Goal: Task Accomplishment & Management: Manage account settings

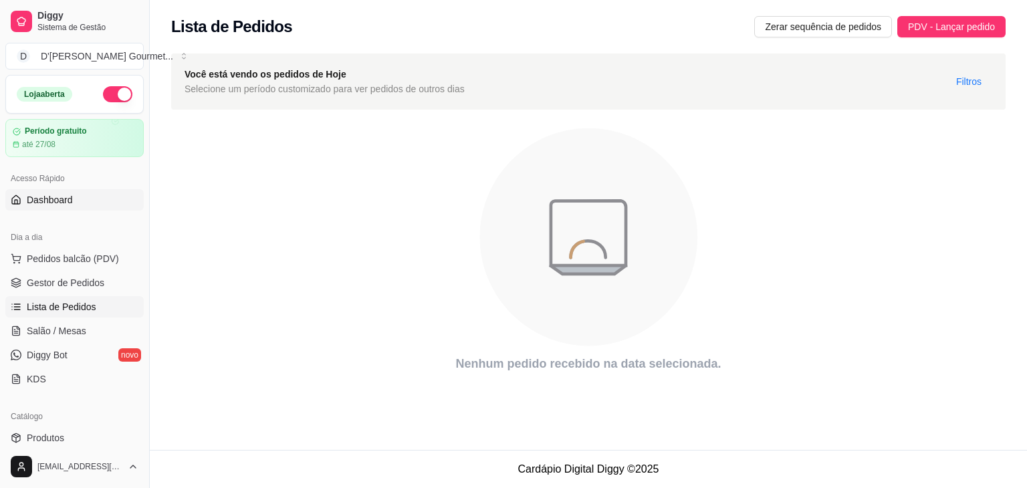
click at [70, 198] on span "Dashboard" at bounding box center [50, 199] width 46 height 13
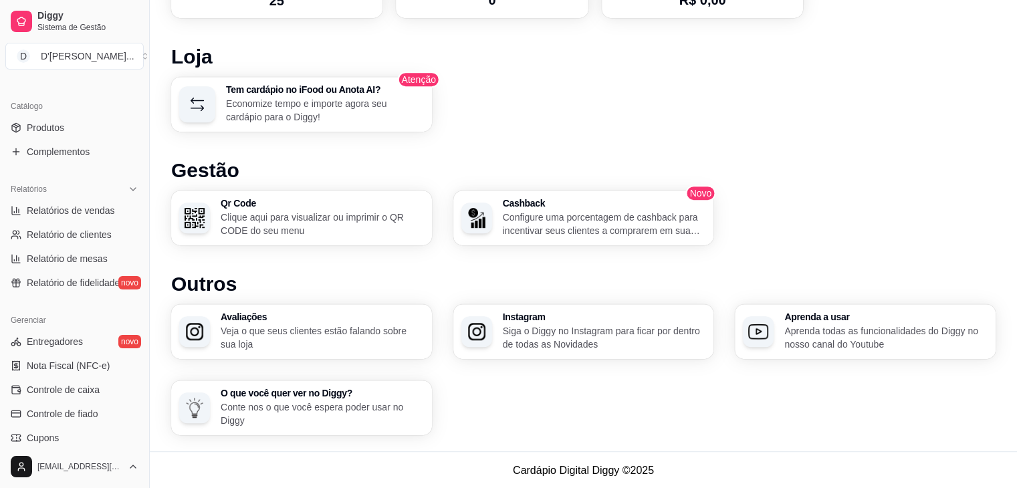
scroll to position [312, 0]
click at [68, 284] on span "Relatório de fidelidade" at bounding box center [73, 281] width 93 height 13
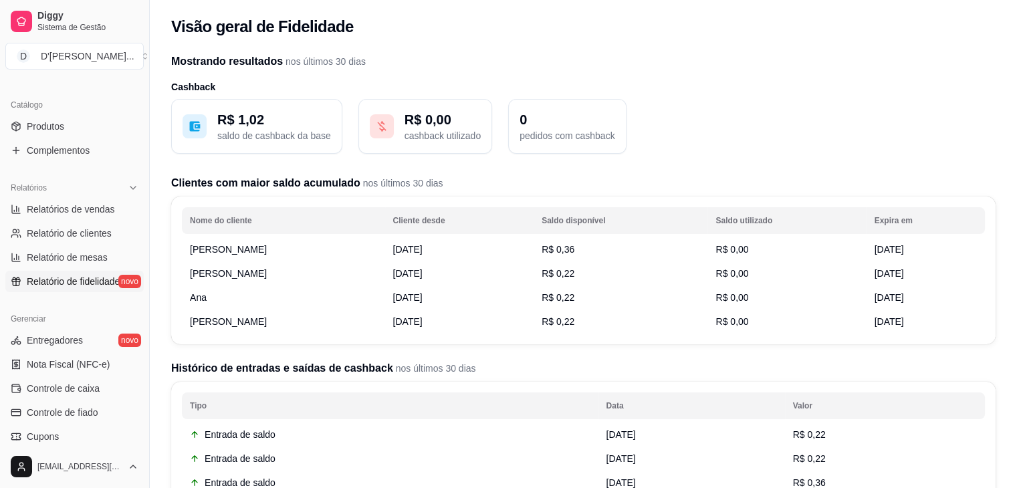
scroll to position [195, 0]
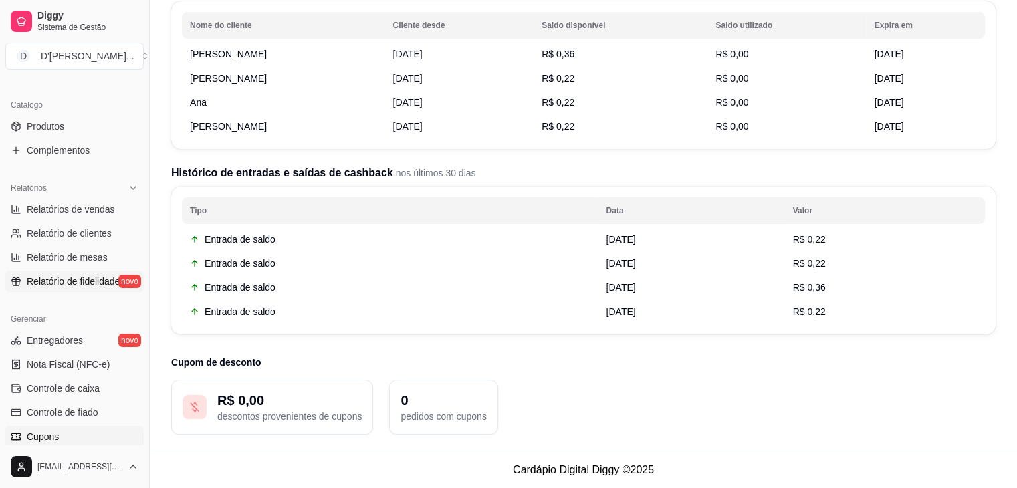
click at [78, 439] on link "Cupons" at bounding box center [74, 436] width 138 height 21
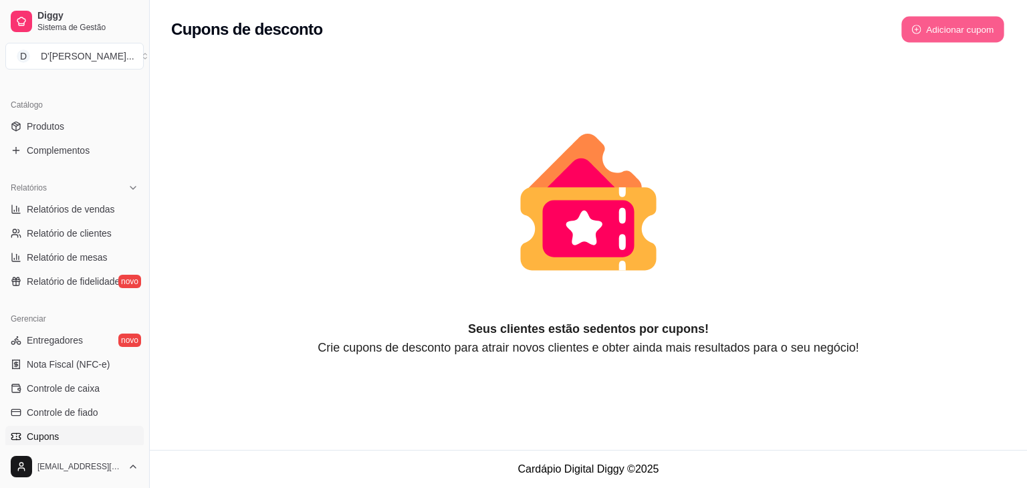
click at [989, 23] on button "Adicionar cupom" at bounding box center [952, 30] width 103 height 26
select select "FIXED_VALUE"
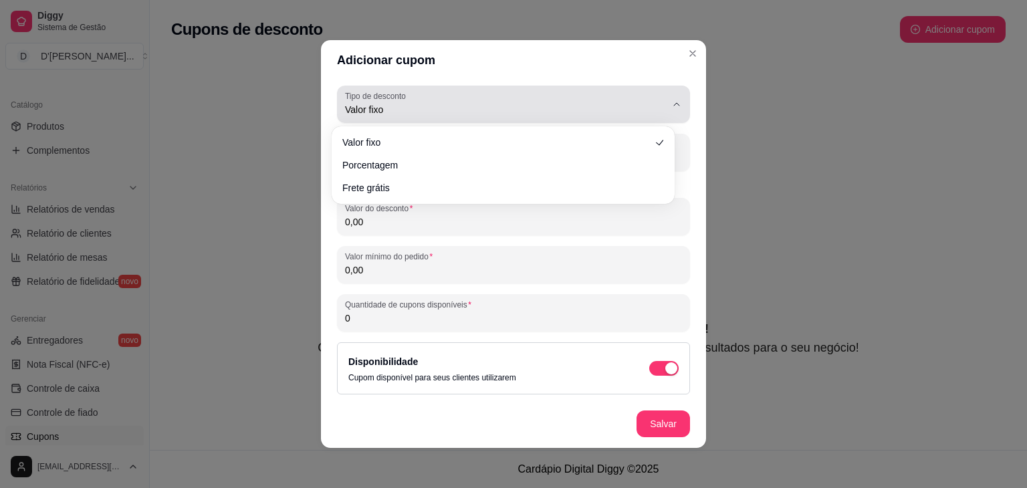
click at [479, 102] on div "Valor fixo" at bounding box center [505, 104] width 321 height 27
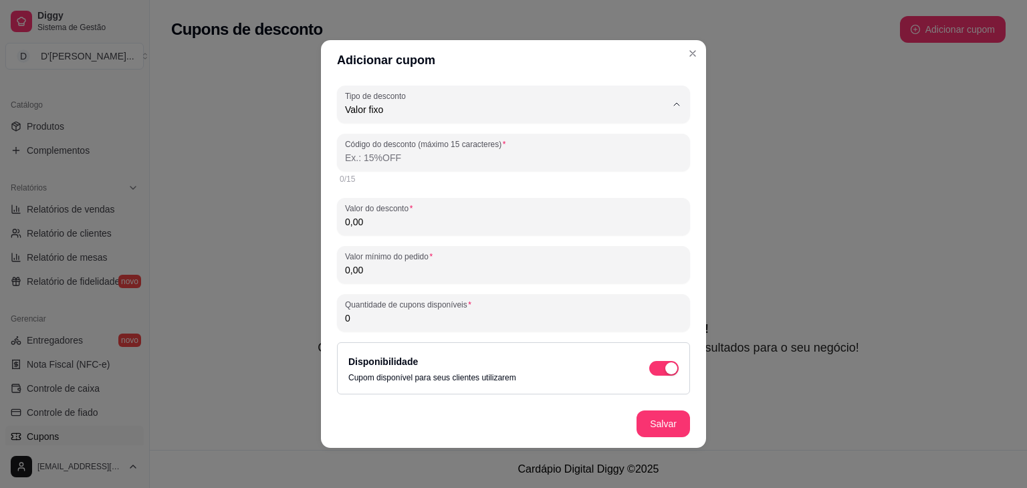
click at [455, 166] on span "Porcentagem" at bounding box center [497, 163] width 296 height 13
type input "PERCENTAGE"
select select "PERCENTAGE"
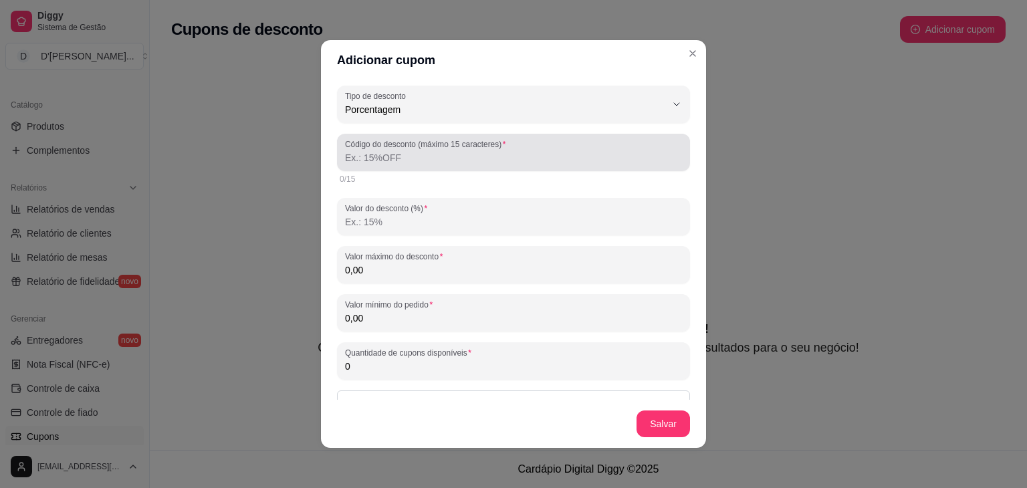
click at [477, 169] on div "Código do desconto (máximo 15 caracteres)" at bounding box center [513, 152] width 353 height 37
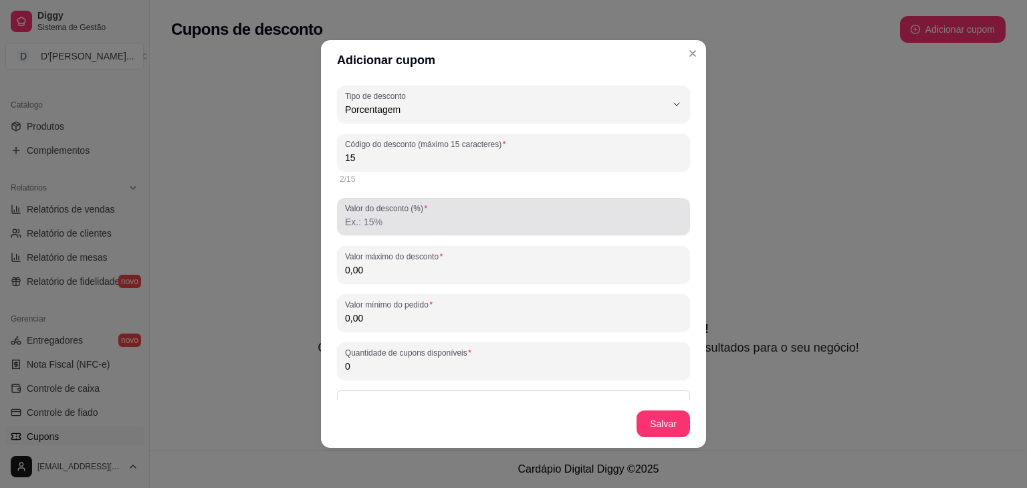
type input "15"
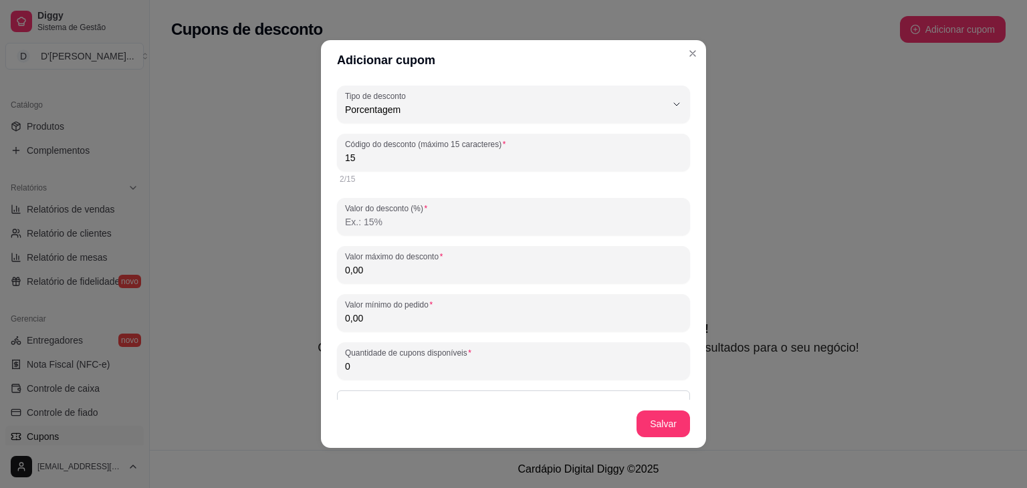
click at [466, 227] on input "Valor do desconto (%)" at bounding box center [513, 221] width 337 height 13
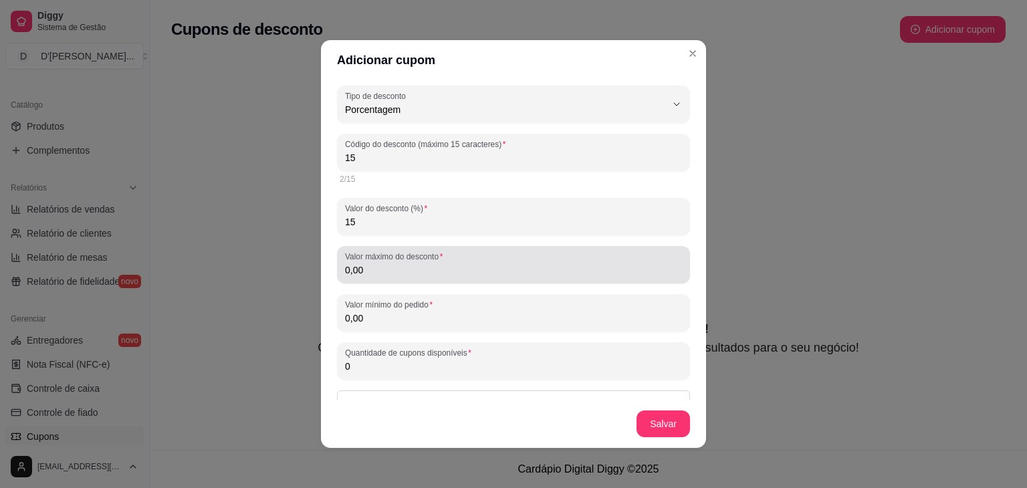
type input "15"
click at [465, 279] on div "Valor máximo do desconto 0,00" at bounding box center [513, 264] width 353 height 37
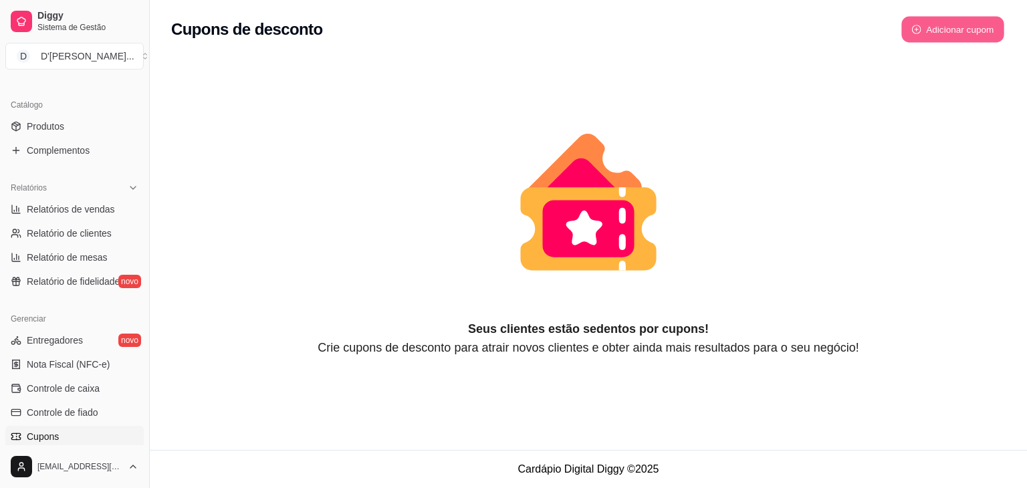
click at [971, 29] on button "Adicionar cupom" at bounding box center [952, 30] width 103 height 26
select select "FIXED_VALUE"
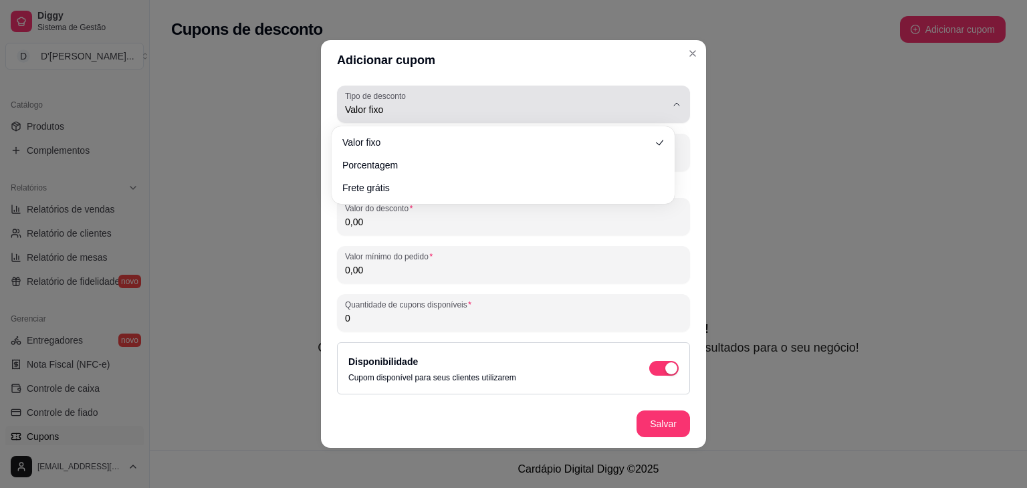
click at [498, 97] on div "Valor fixo" at bounding box center [505, 104] width 321 height 27
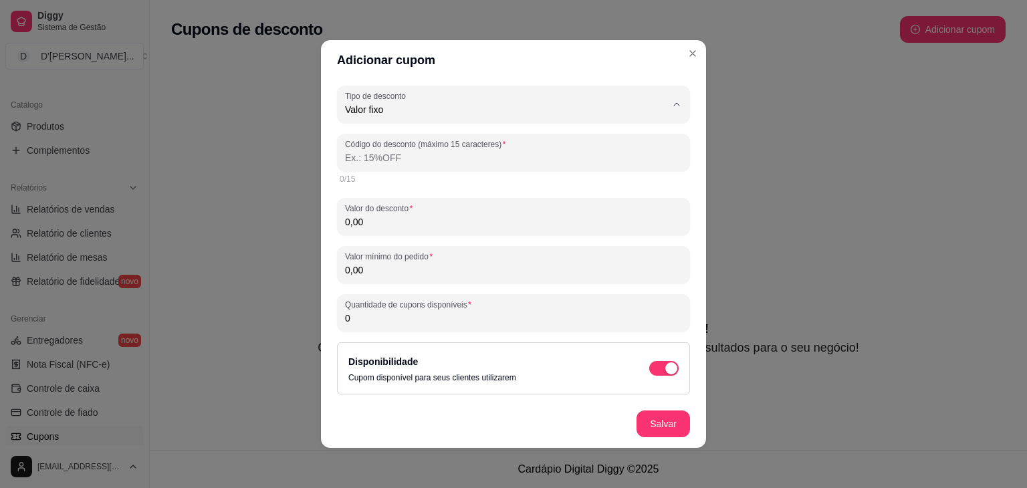
click at [481, 156] on li "Porcentagem" at bounding box center [503, 163] width 319 height 21
type input "PERCENTAGE"
select select "PERCENTAGE"
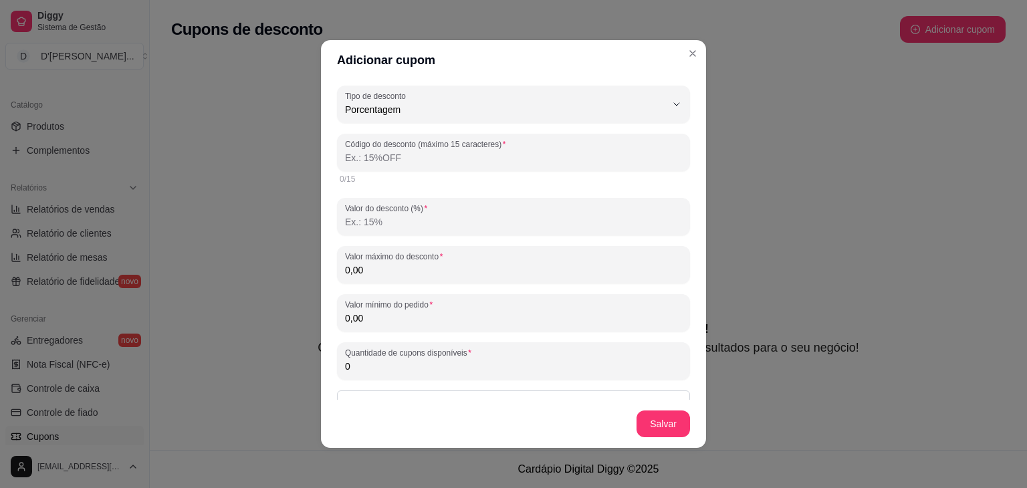
click at [481, 156] on input "Código do desconto (máximo 15 caracteres)" at bounding box center [513, 157] width 337 height 13
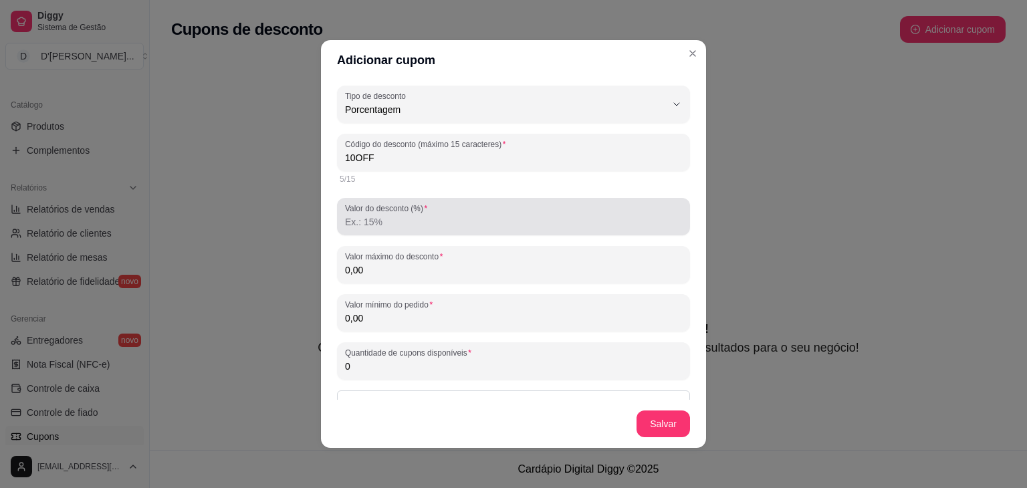
type input "10OFF"
click at [379, 229] on div at bounding box center [513, 216] width 337 height 27
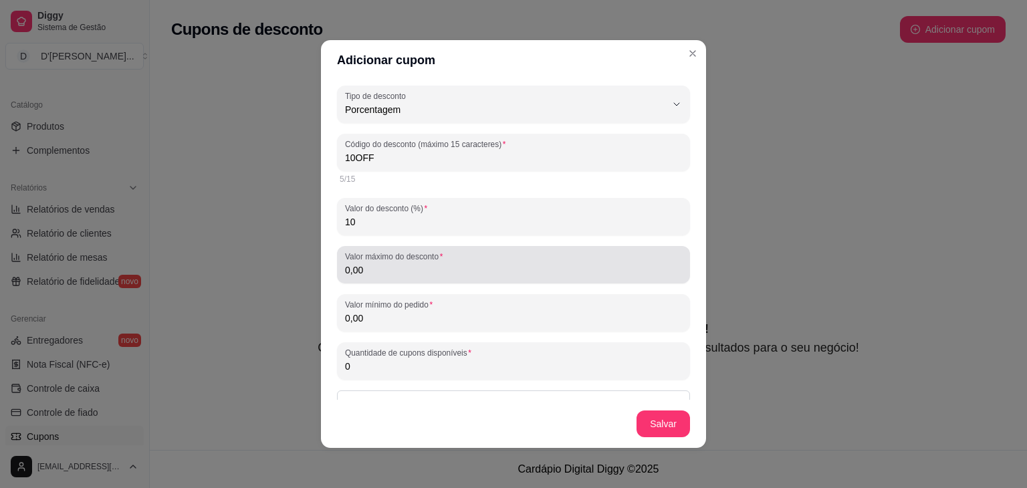
type input "10"
click at [490, 280] on div "Valor máximo do desconto 0,00" at bounding box center [513, 264] width 353 height 37
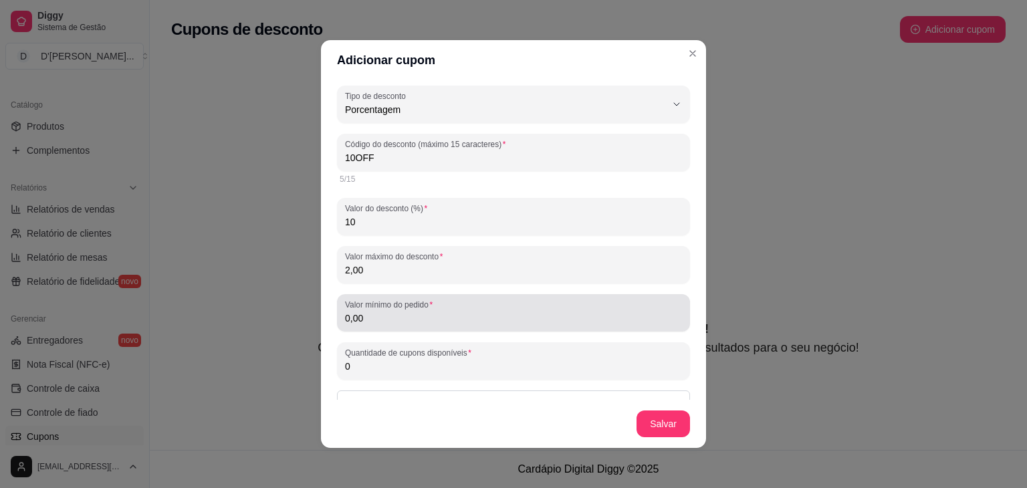
type input "2,00"
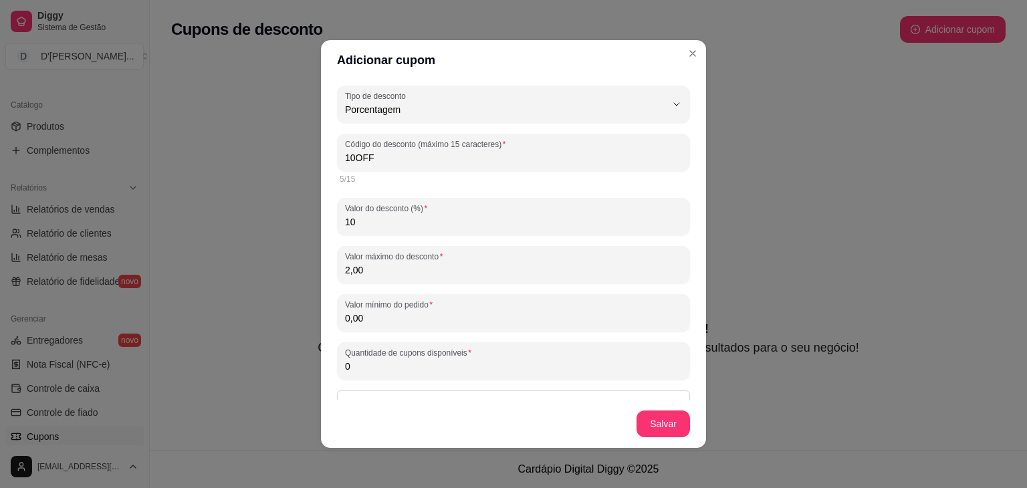
click at [490, 316] on input "0,00" at bounding box center [513, 318] width 337 height 13
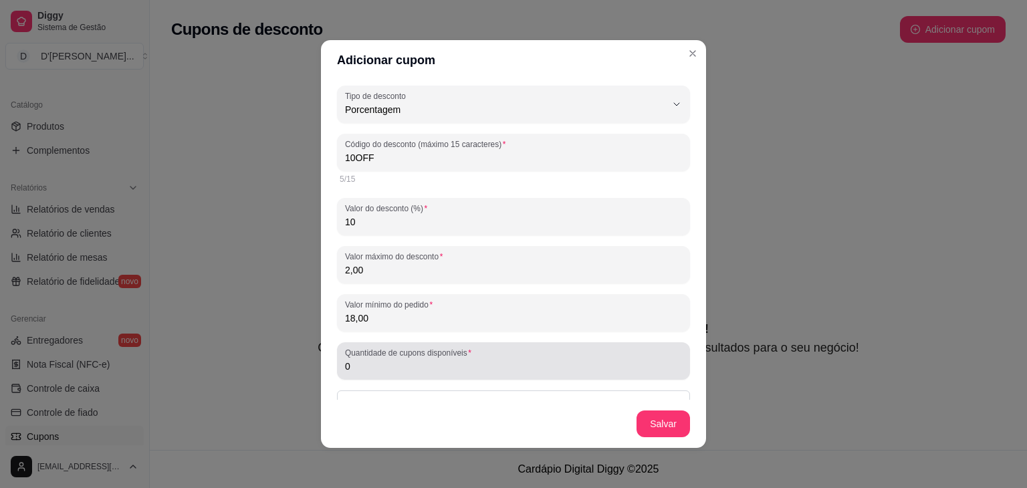
type input "18,00"
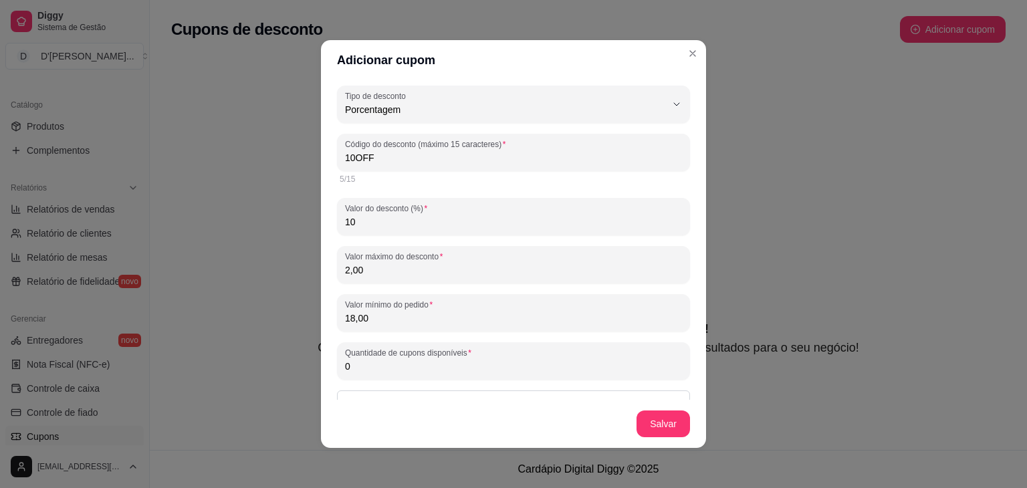
click at [484, 368] on input "0" at bounding box center [513, 366] width 337 height 13
type input "0"
type input "10"
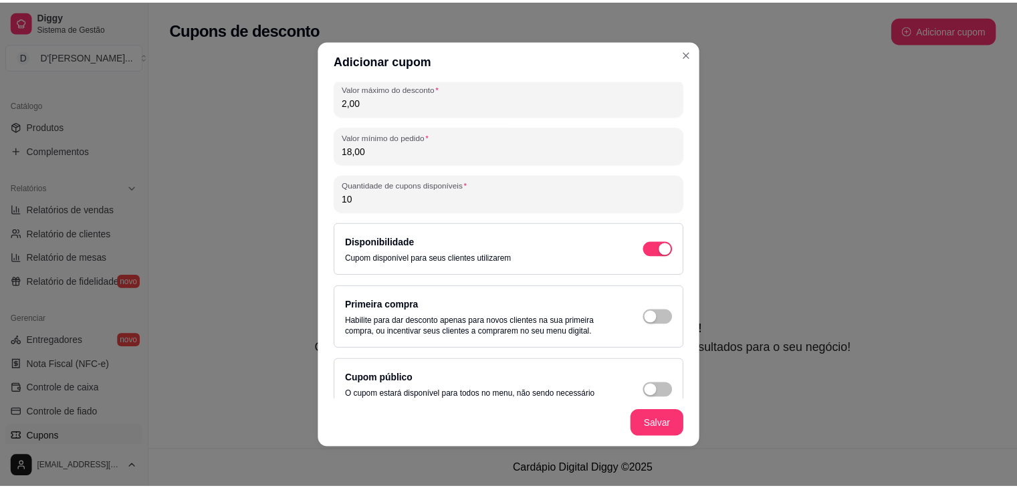
scroll to position [195, 0]
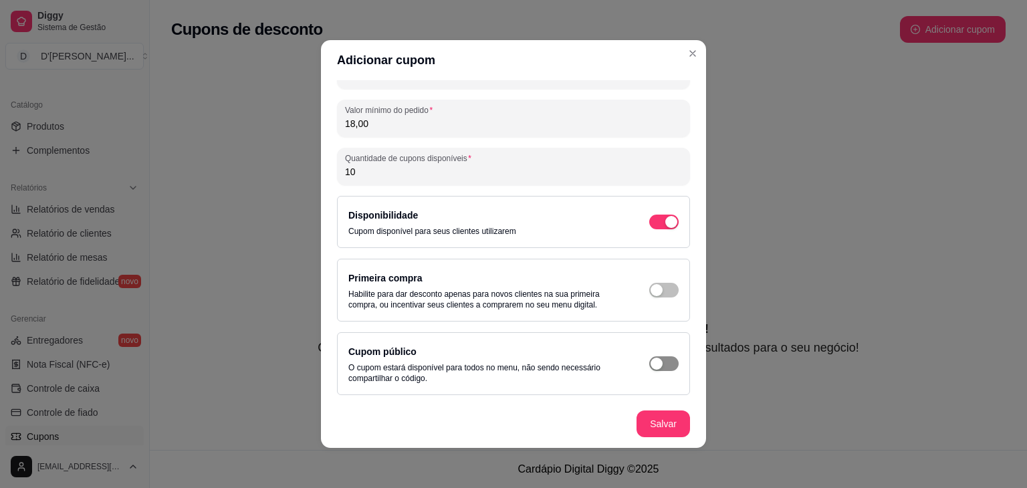
click at [650, 369] on span "button" at bounding box center [663, 363] width 29 height 15
click at [657, 229] on span "button" at bounding box center [663, 222] width 29 height 15
click at [665, 228] on div "button" at bounding box center [671, 222] width 12 height 12
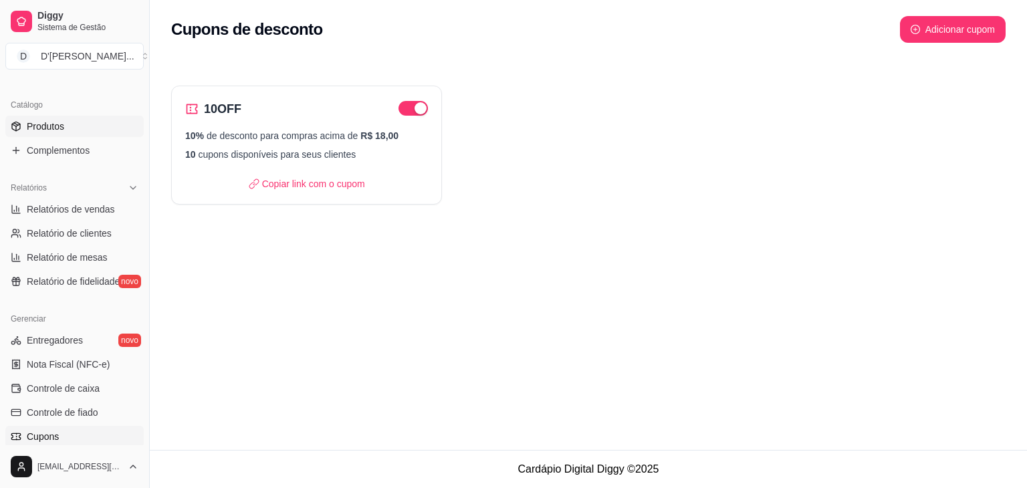
click at [84, 132] on link "Produtos" at bounding box center [74, 126] width 138 height 21
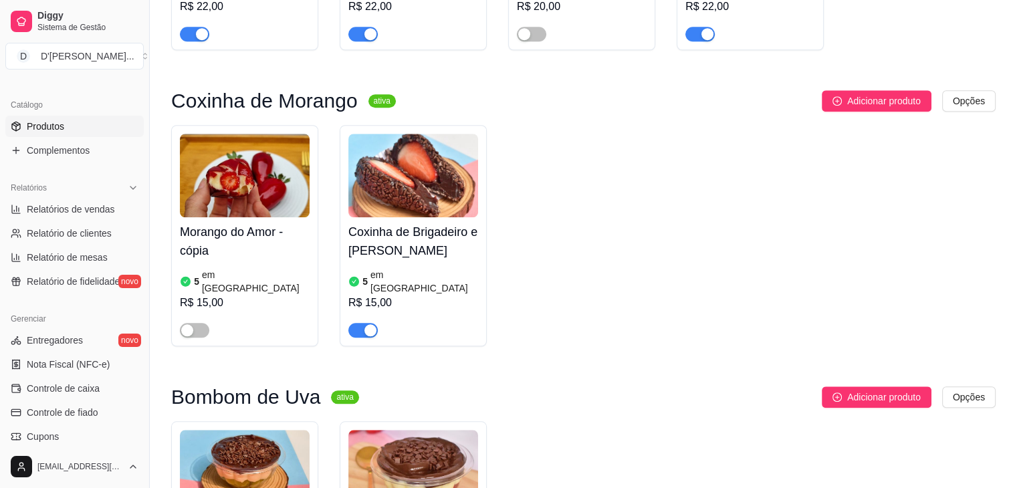
scroll to position [1166, 0]
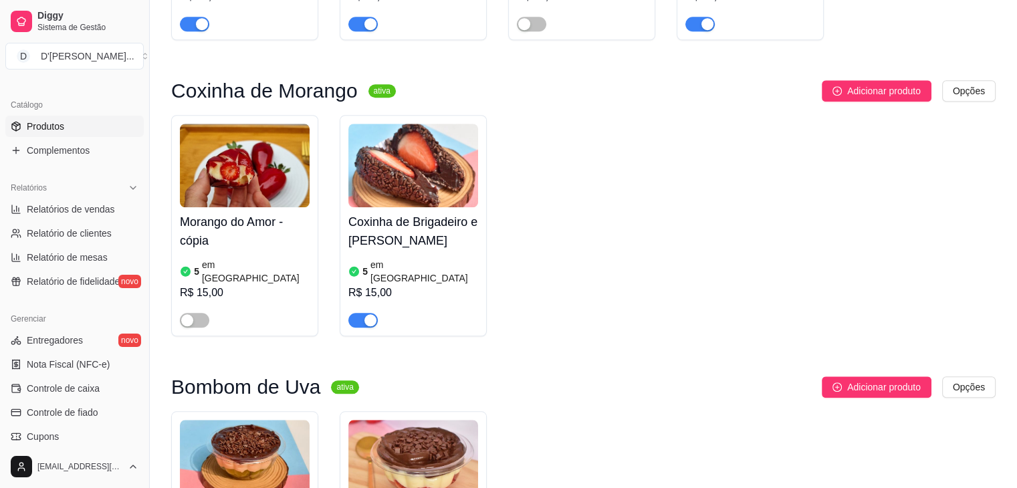
click at [369, 314] on div "button" at bounding box center [370, 320] width 12 height 12
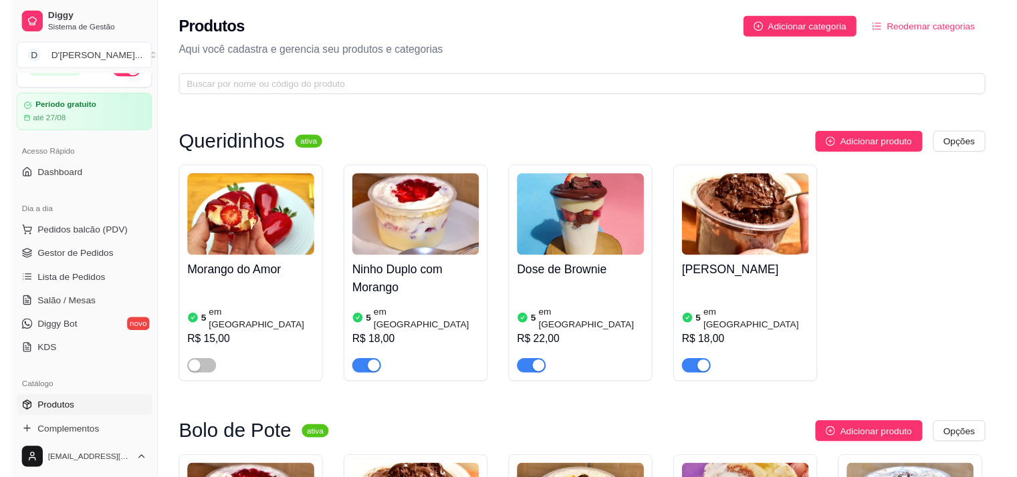
scroll to position [0, 0]
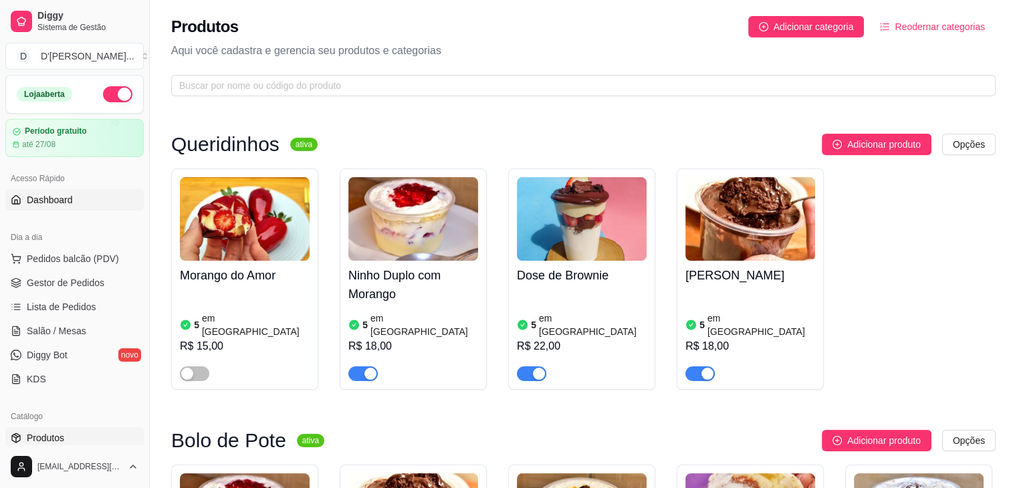
click at [66, 196] on span "Dashboard" at bounding box center [50, 199] width 46 height 13
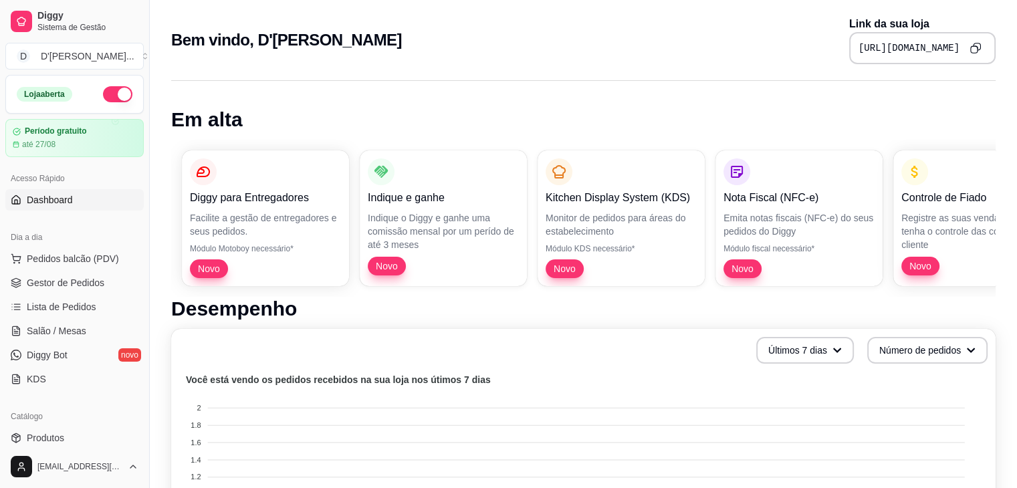
click at [971, 49] on icon "Copy to clipboard" at bounding box center [975, 47] width 11 height 11
click at [145, 163] on button "Toggle Sidebar" at bounding box center [149, 244] width 11 height 488
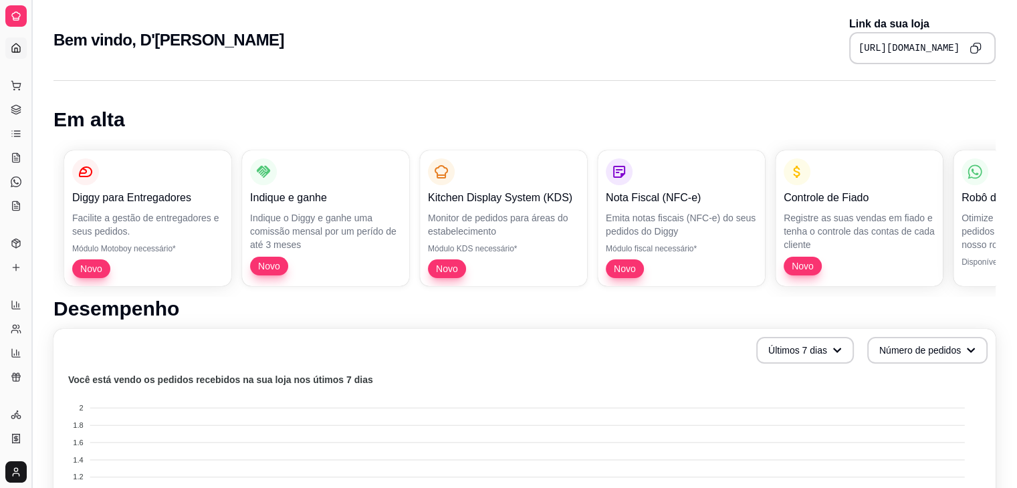
click at [31, 162] on button "Toggle Sidebar" at bounding box center [31, 244] width 11 height 488
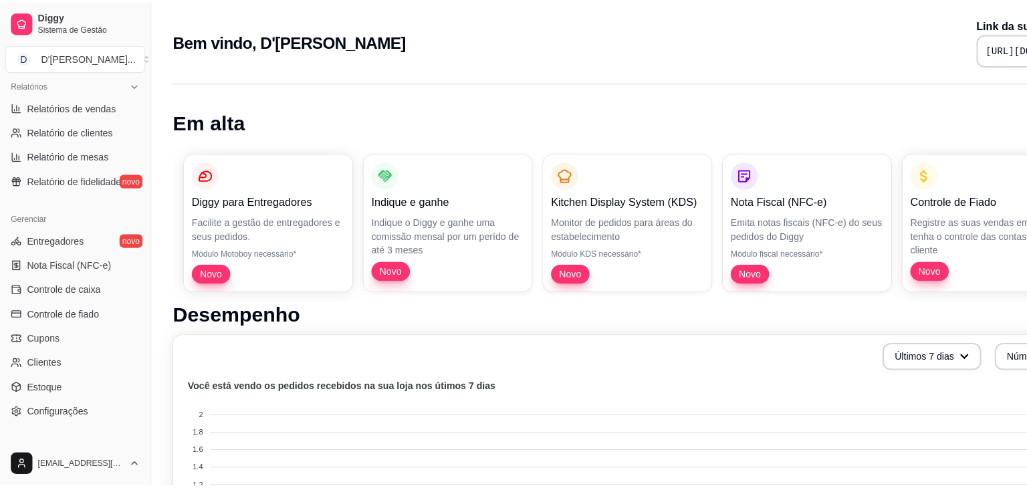
scroll to position [473, 0]
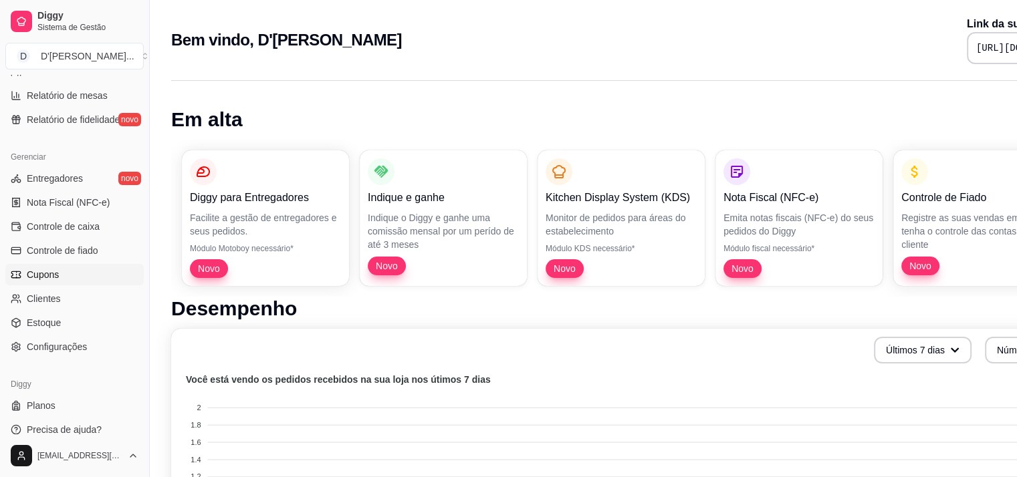
click at [70, 282] on link "Cupons" at bounding box center [74, 274] width 138 height 21
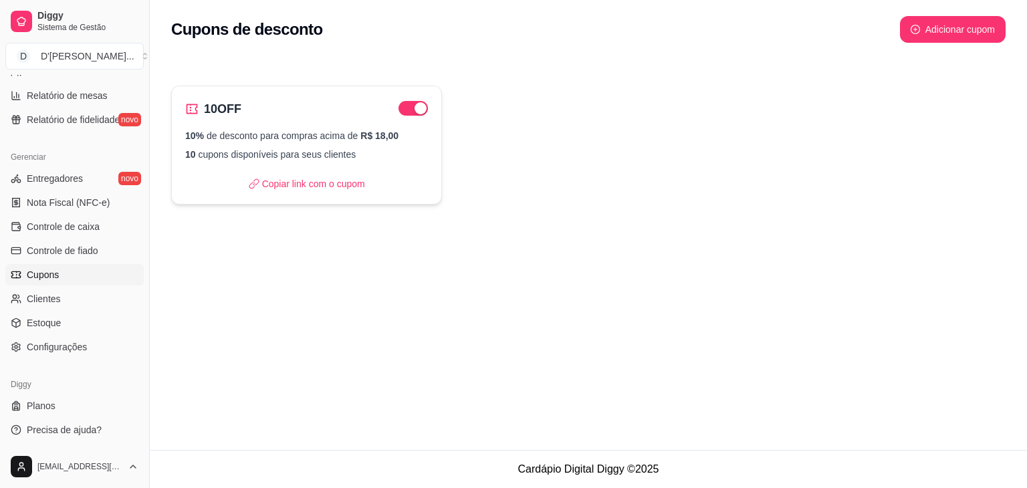
click at [314, 146] on div "10% de desconto para compras acima de R$ 18,00 10 cupons disponíveis para seus …" at bounding box center [306, 145] width 243 height 32
select select "PERCENTAGE"
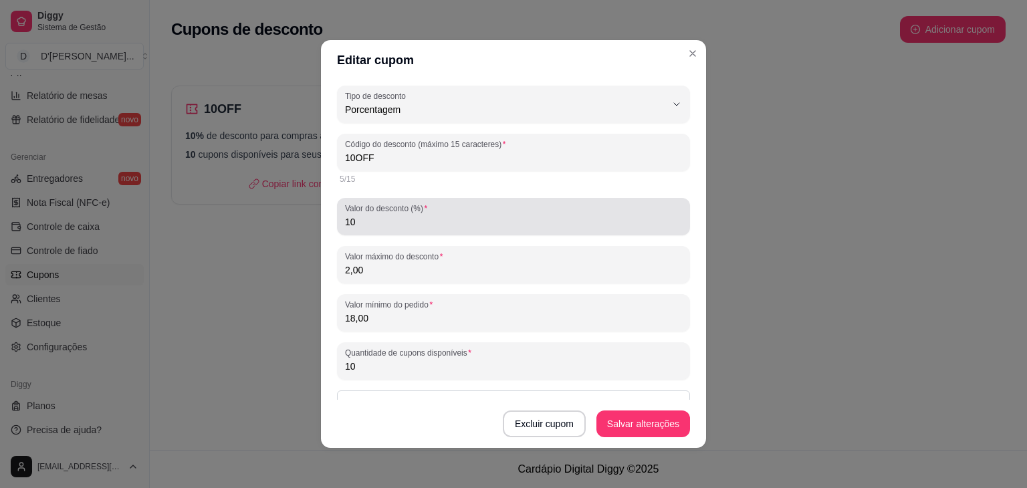
click at [374, 231] on div "Valor do desconto (%) 10" at bounding box center [513, 216] width 353 height 37
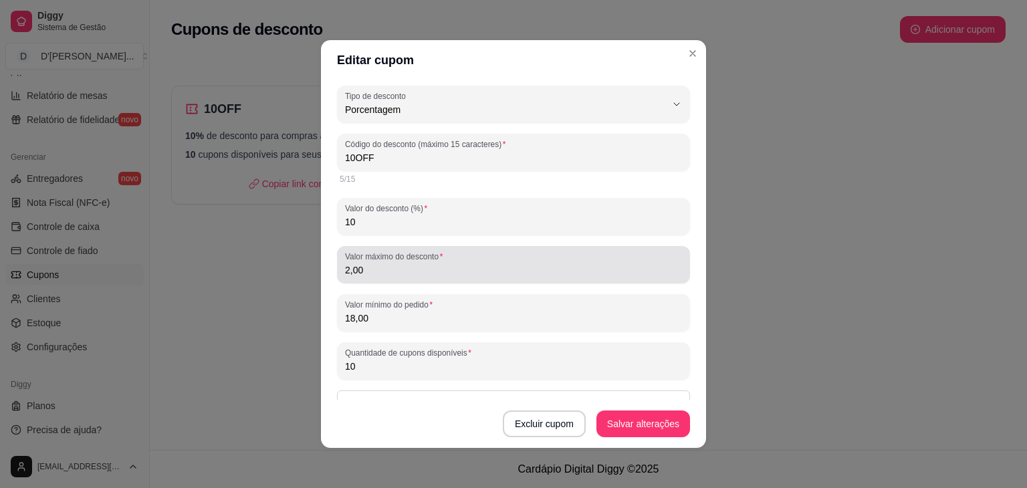
click at [372, 282] on div "Valor máximo do desconto 2,00" at bounding box center [513, 264] width 353 height 37
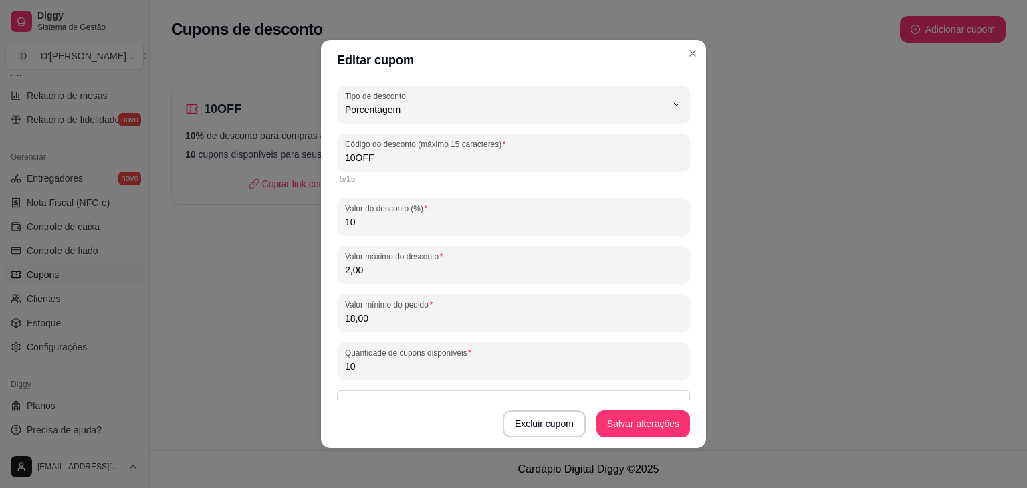
click at [346, 273] on input "2,00" at bounding box center [513, 269] width 337 height 13
type input "4,00"
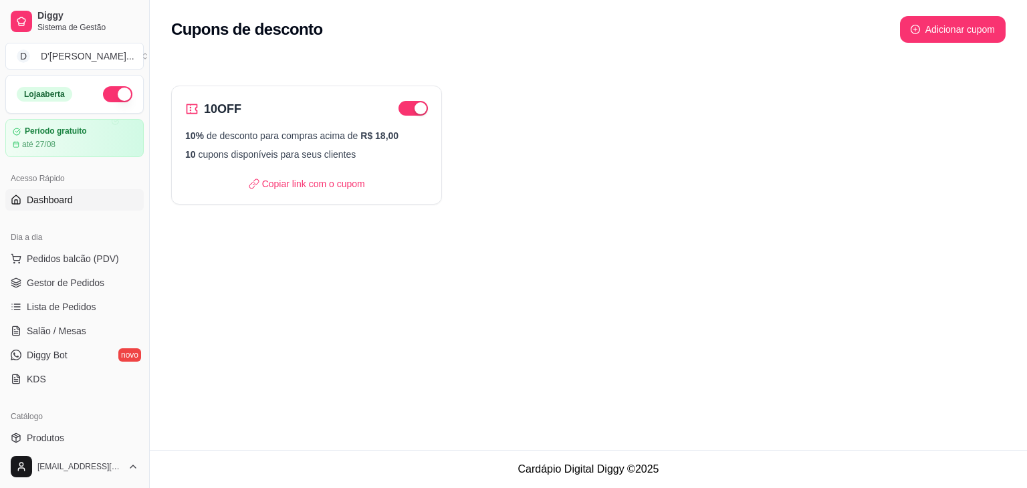
click at [89, 195] on link "Dashboard" at bounding box center [74, 199] width 138 height 21
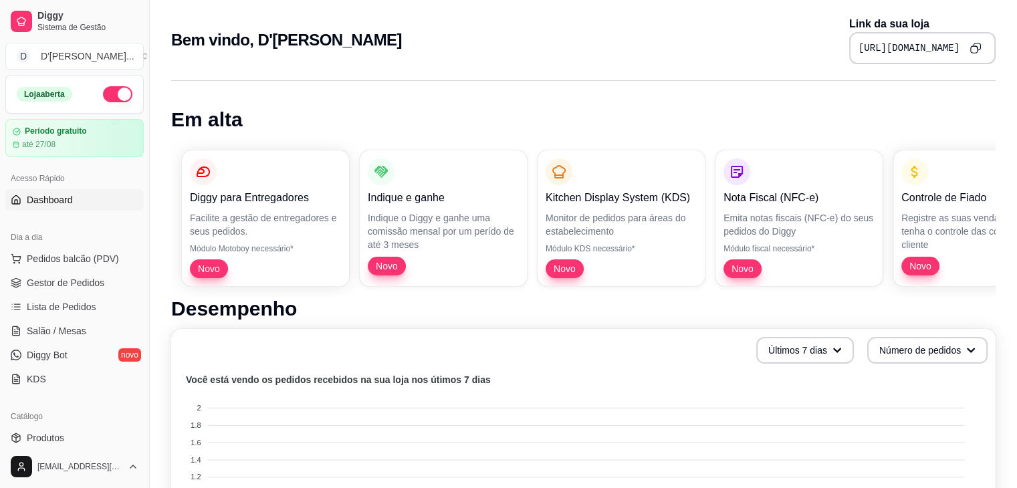
click at [977, 54] on button "Copy to clipboard" at bounding box center [975, 47] width 21 height 21
click at [346, 108] on h1 "Em alta" at bounding box center [583, 120] width 825 height 24
click at [664, 141] on div "Diggy para Entregadores Facilite a gestão de entregadores e seus pedidos. Módul…" at bounding box center [583, 218] width 825 height 157
click at [974, 49] on icon "Copy to clipboard" at bounding box center [975, 47] width 11 height 11
